Goal: Information Seeking & Learning: Learn about a topic

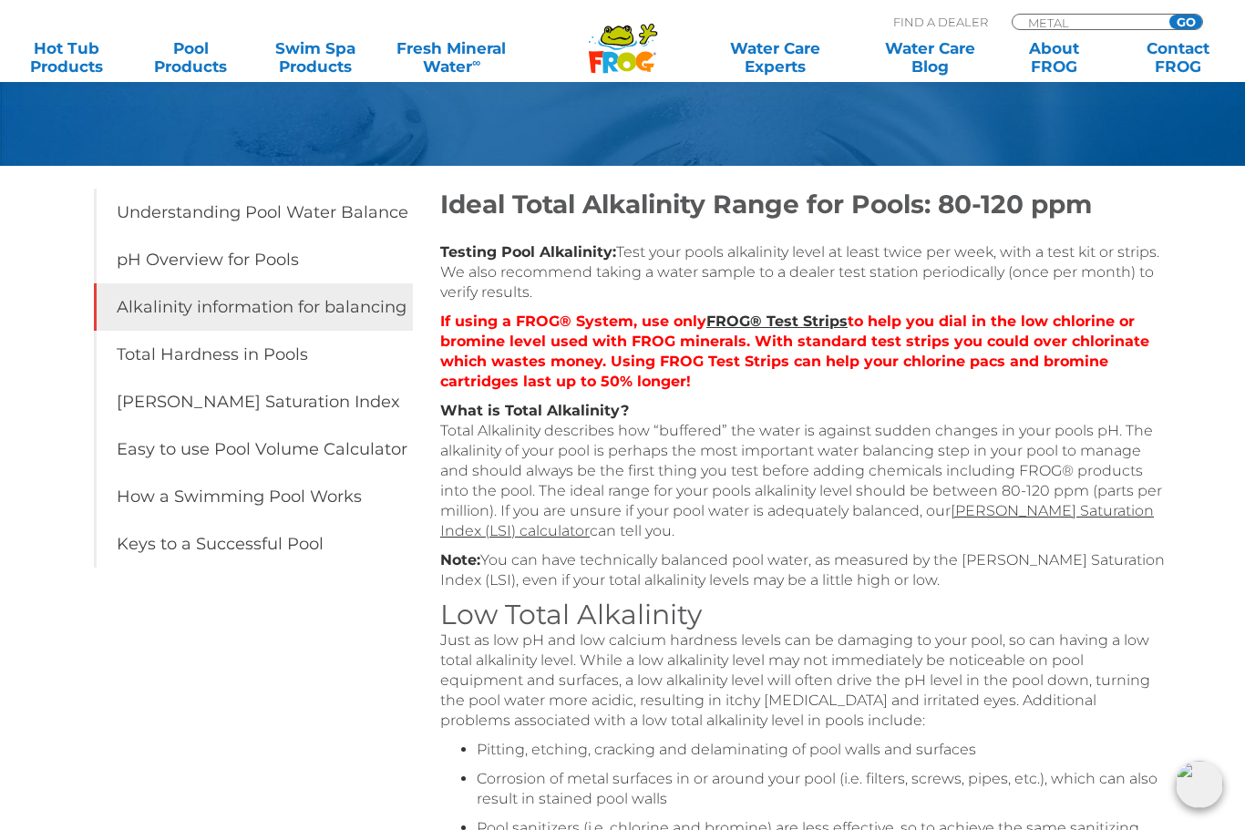
scroll to position [383, 0]
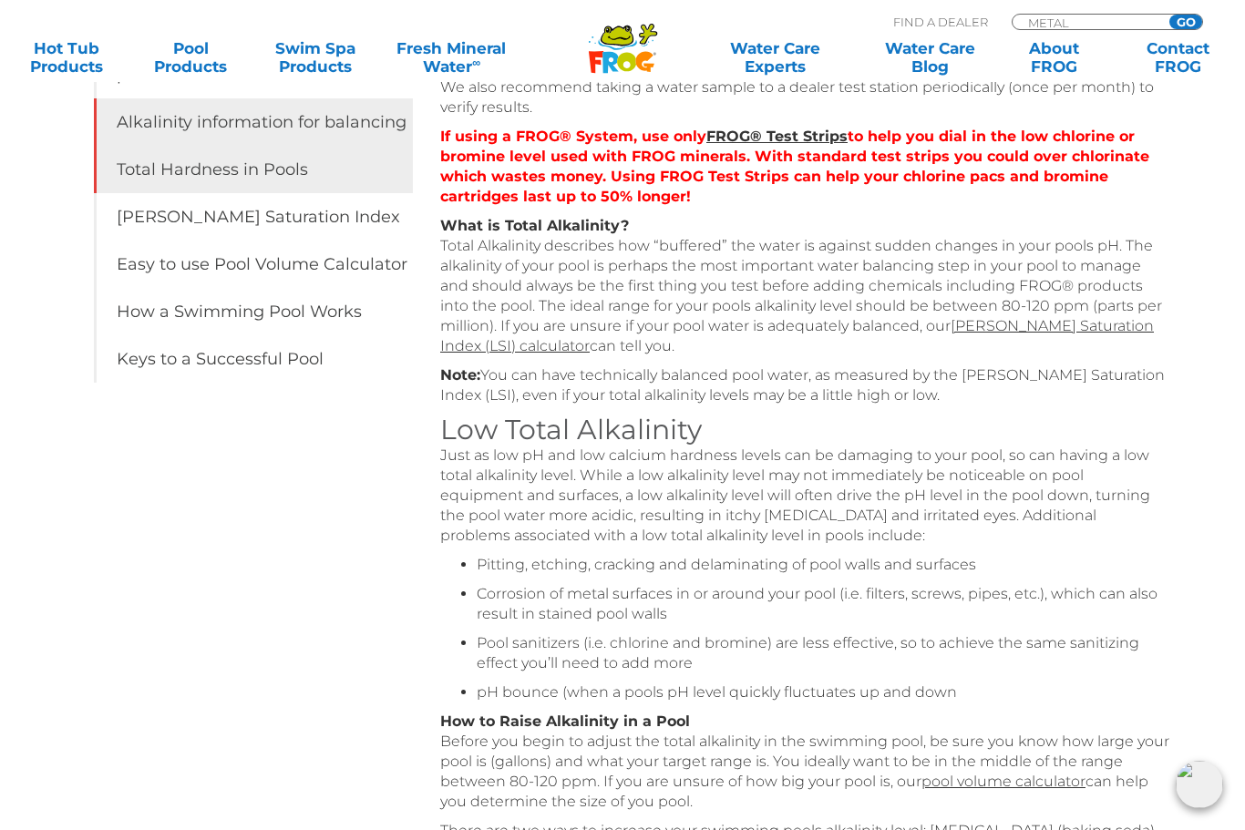
click at [179, 163] on link "Total Hardness in Pools" at bounding box center [253, 169] width 319 height 47
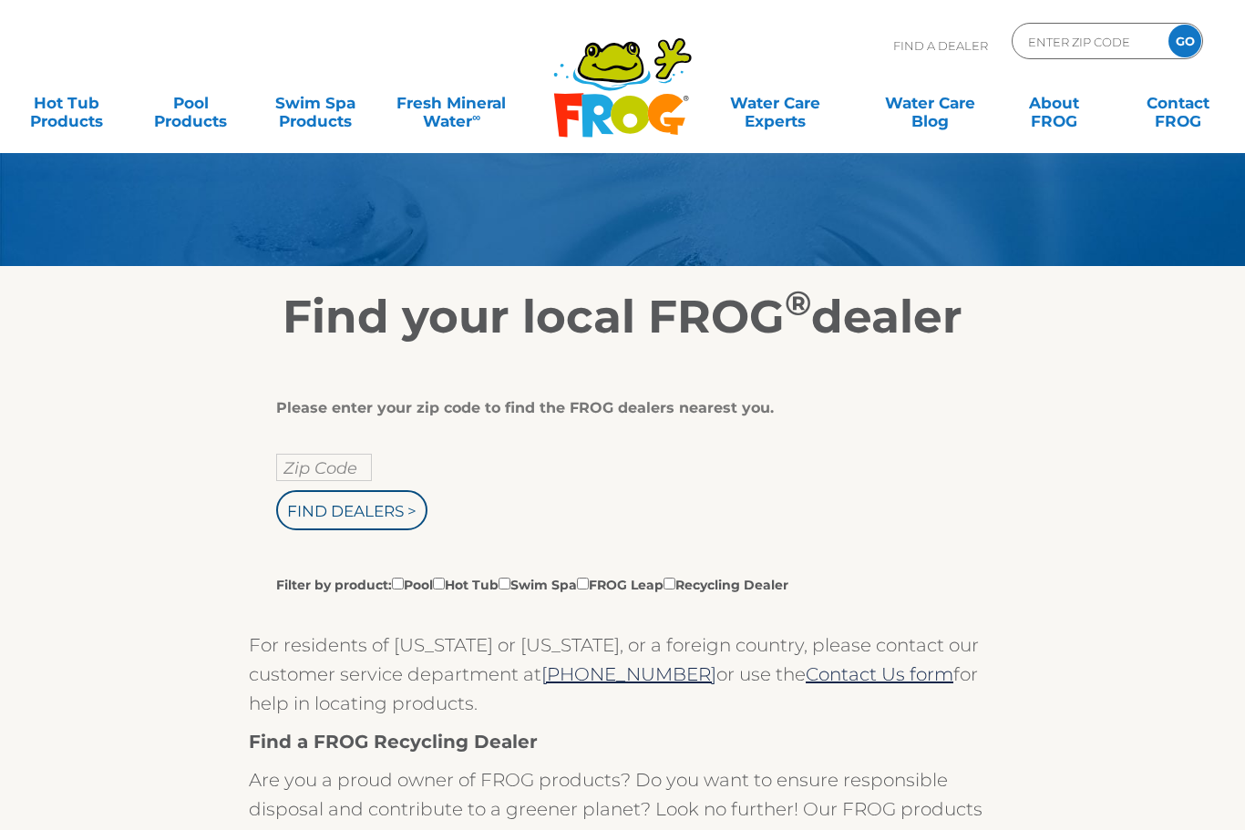
scroll to position [104, 0]
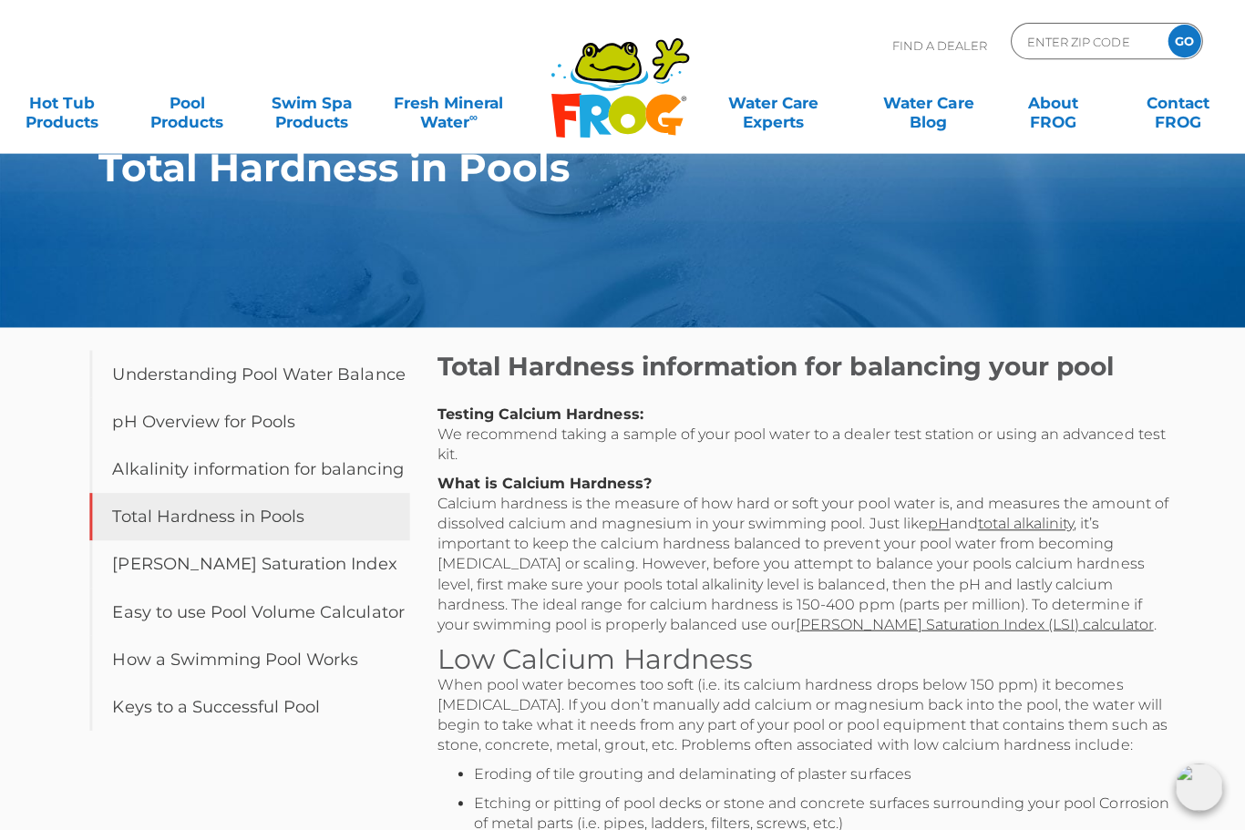
scroll to position [41, 0]
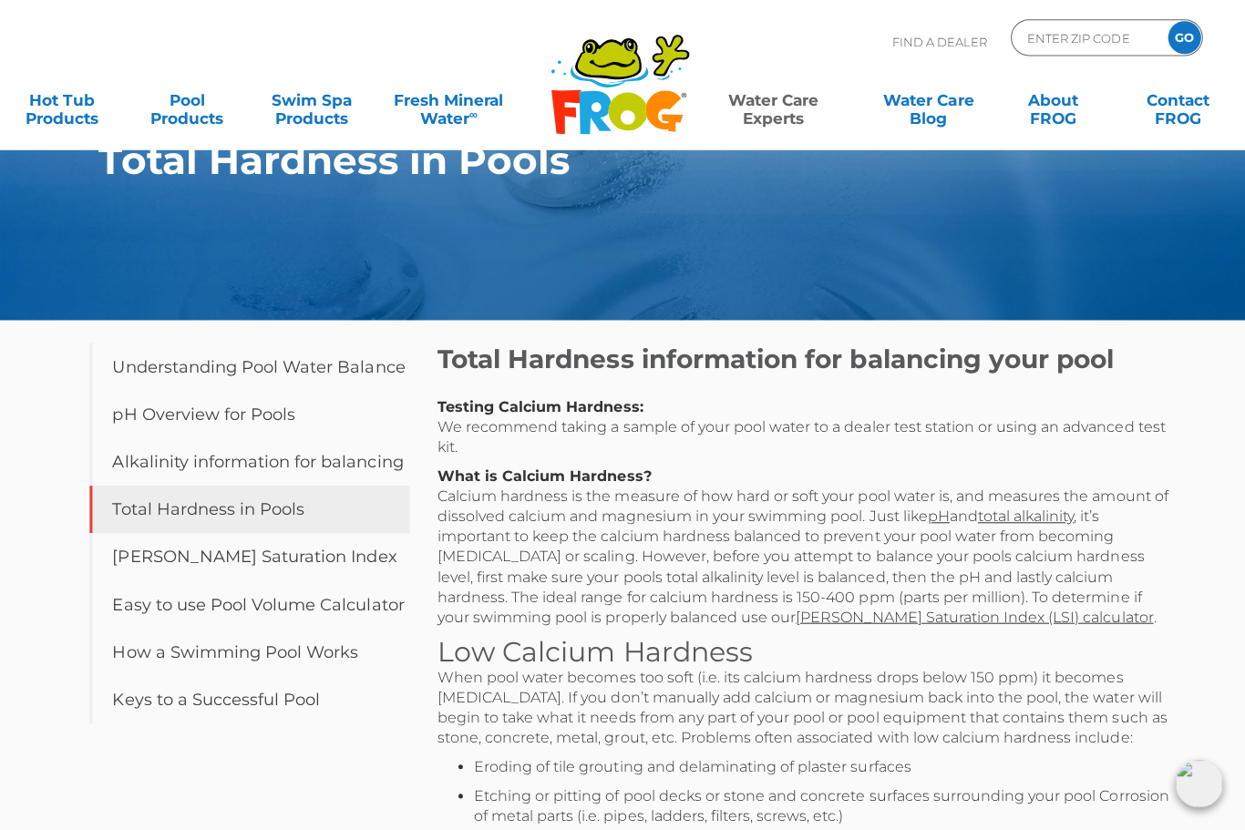
click at [753, 118] on link "Water Care Experts" at bounding box center [774, 103] width 157 height 36
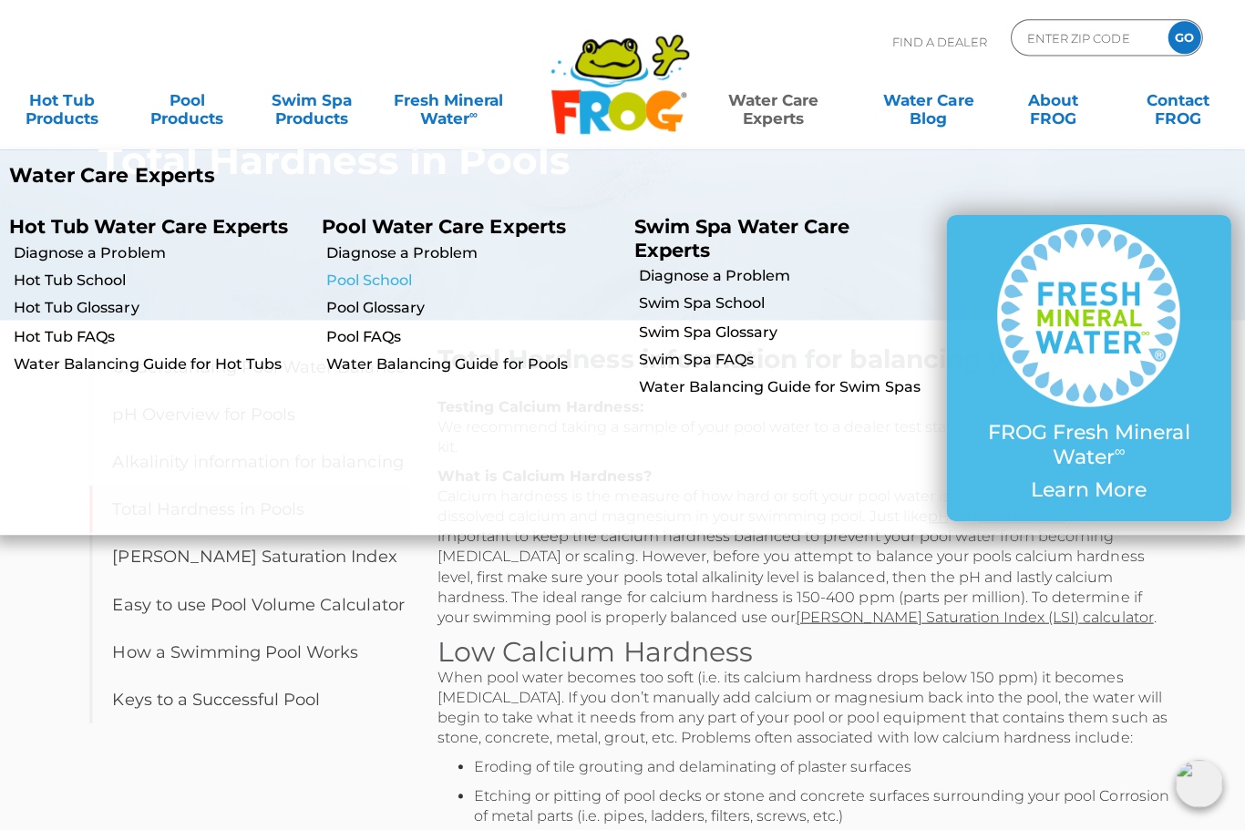
click at [340, 288] on link "Pool School" at bounding box center [476, 283] width 293 height 20
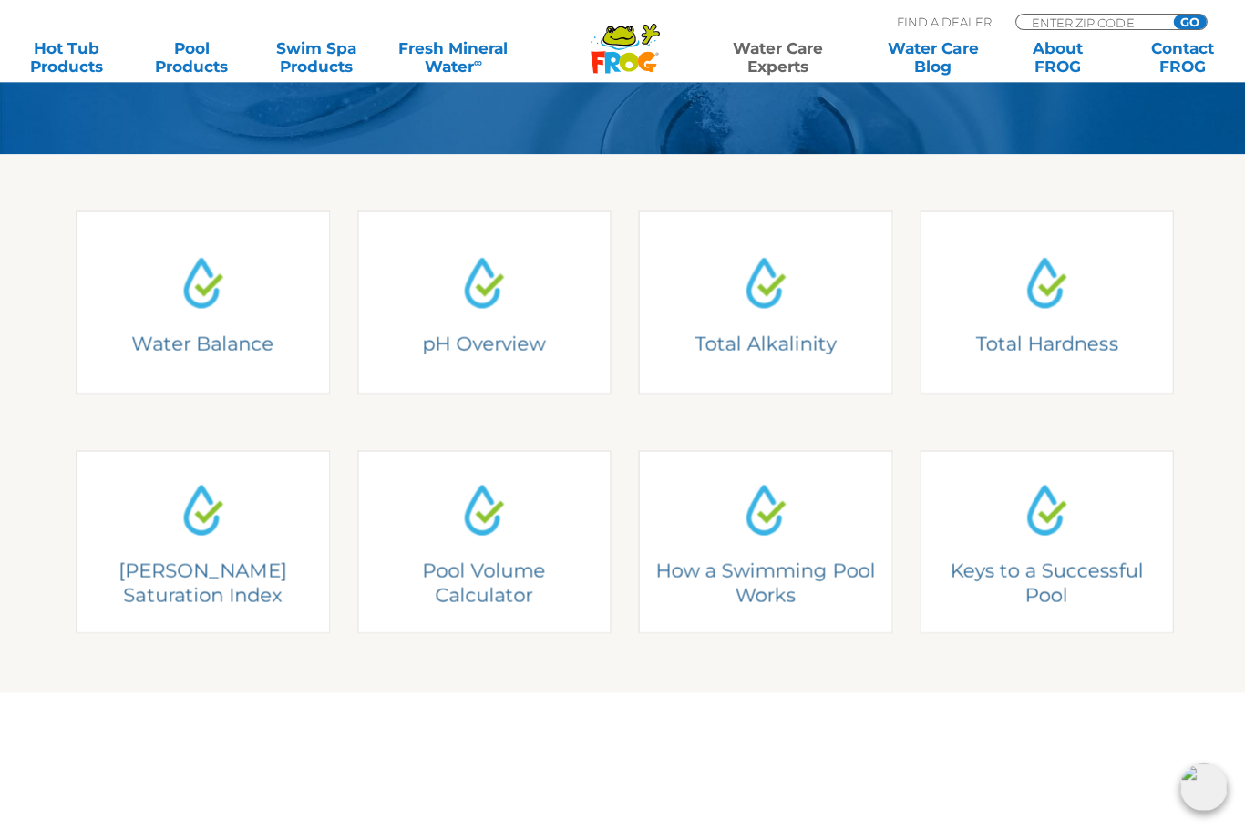
scroll to position [426, 0]
click at [478, 584] on div "Pool Volume Calculator Fill out the form to calculate your pool volume in gallo…" at bounding box center [482, 540] width 200 height 123
click at [485, 499] on div "Pool Volume Calculator Fill out the form to calculate your pool volume in gallo…" at bounding box center [482, 540] width 200 height 123
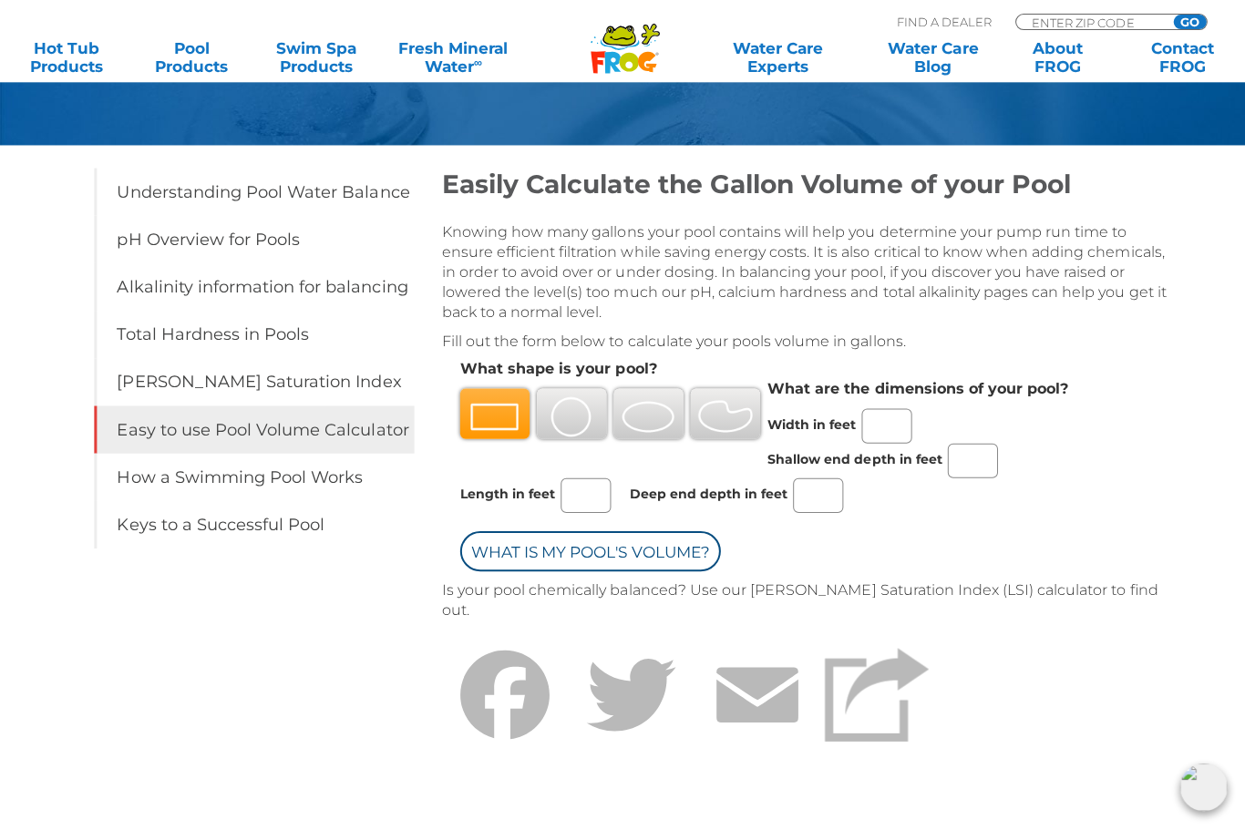
scroll to position [219, 0]
click at [660, 423] on img at bounding box center [646, 416] width 55 height 40
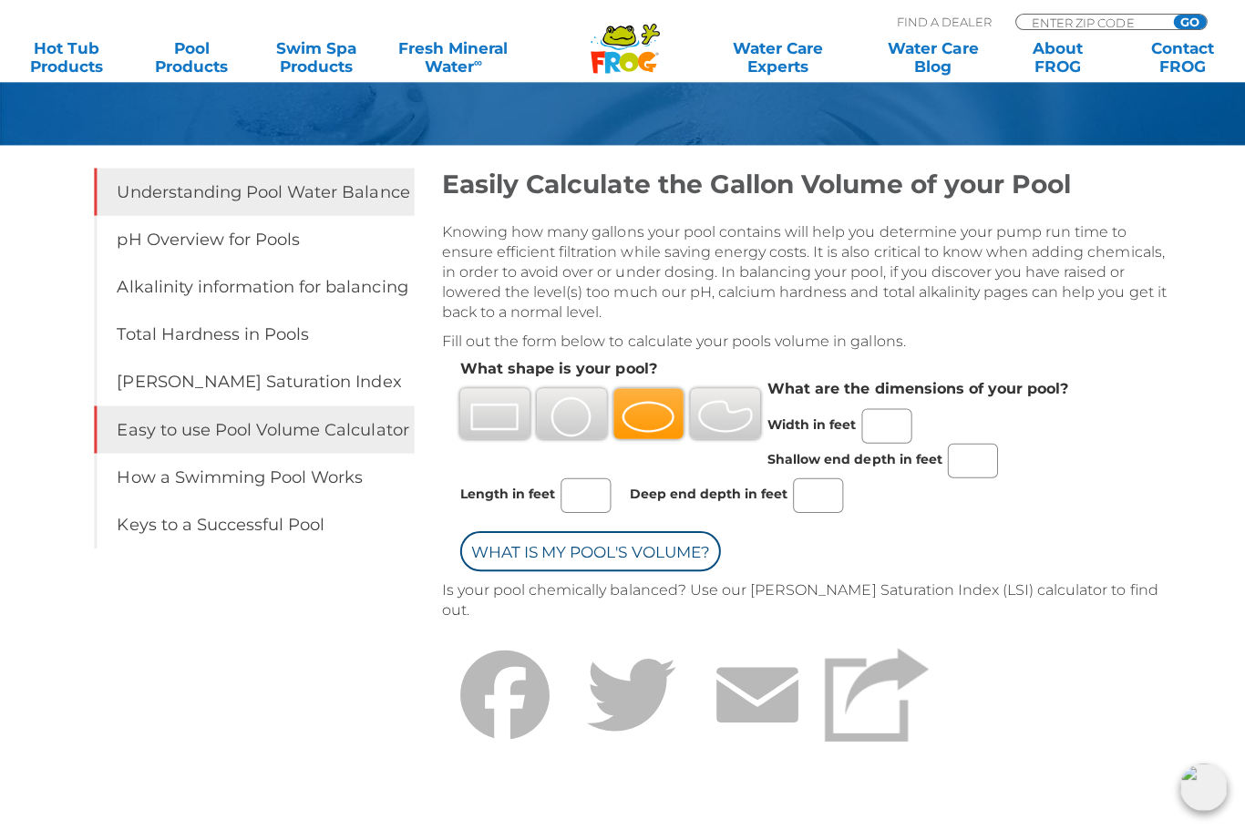
click at [160, 191] on link "Understanding Pool Water Balance" at bounding box center [253, 191] width 319 height 47
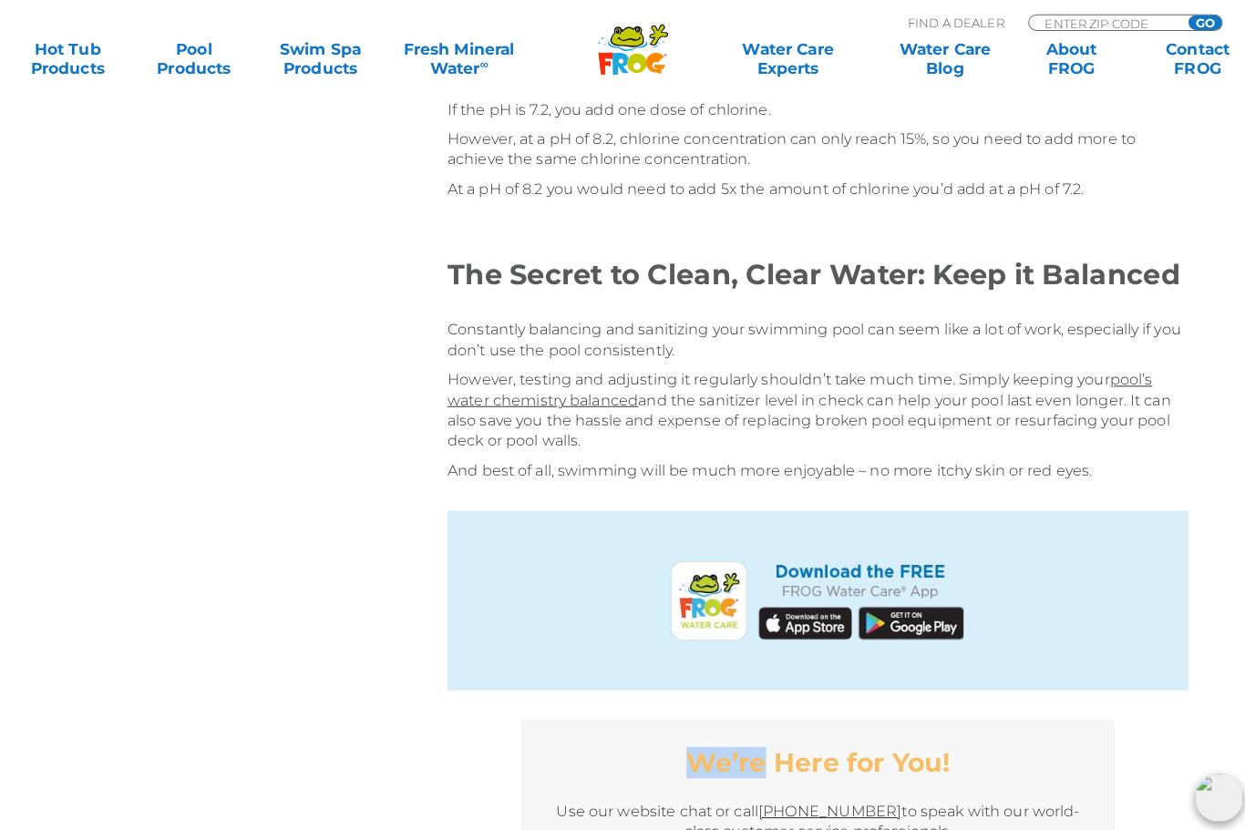
scroll to position [3818, 0]
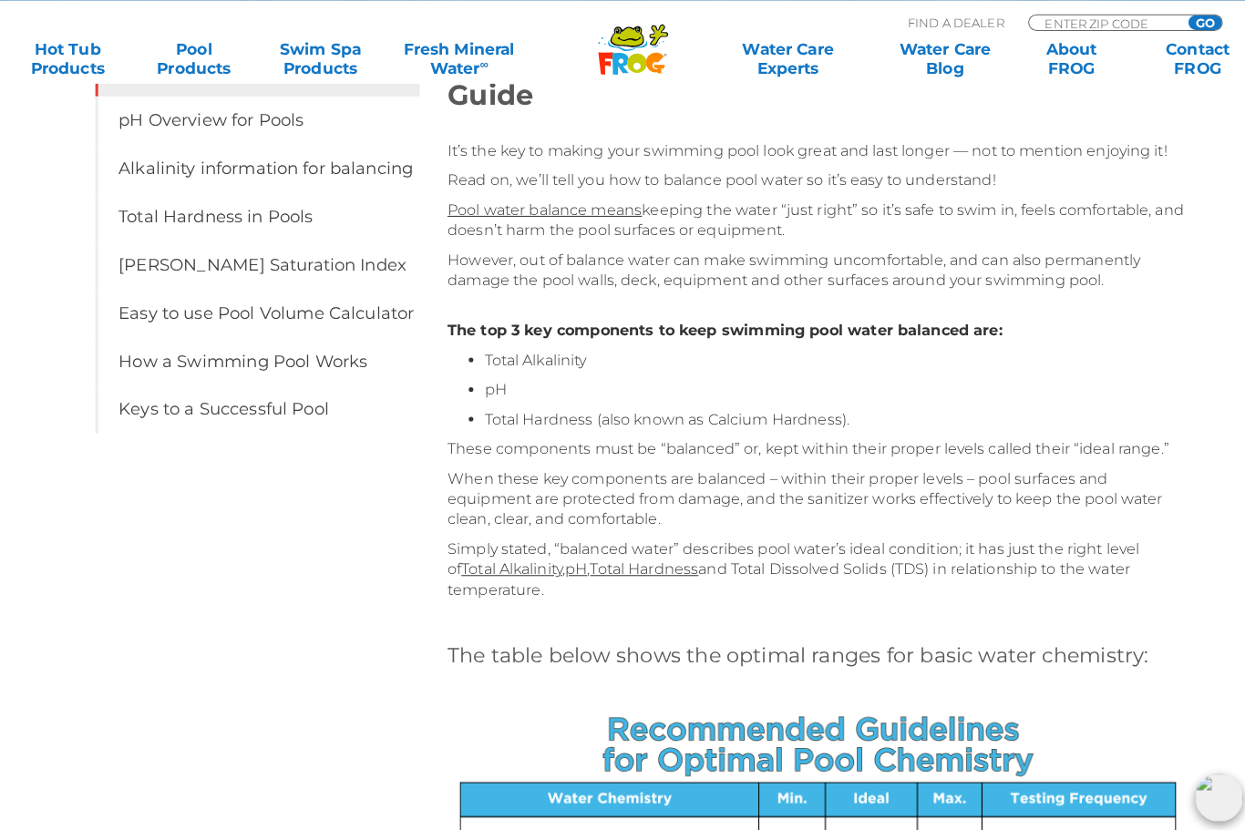
scroll to position [0, 0]
